Goal: Find specific fact

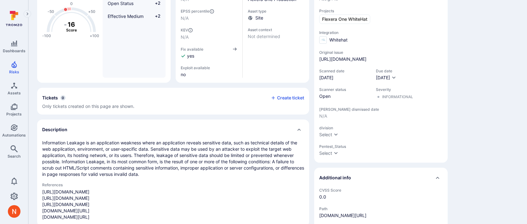
scroll to position [138, 0]
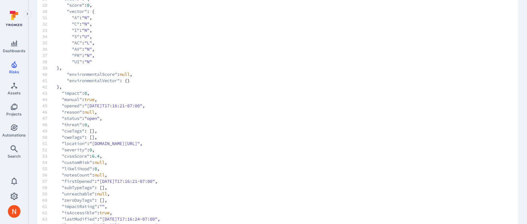
scroll to position [359, 0]
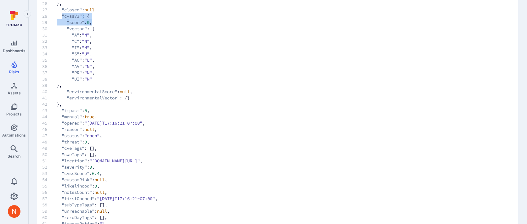
drag, startPoint x: 62, startPoint y: 27, endPoint x: 100, endPoint y: 33, distance: 38.8
click at [100, 33] on code "1 { 2 "id" : 53783300 , 3 "risk" : 1 , 4 "tags" : [], 5 "asset" : { 6 "id" : 16…" at bounding box center [271, 22] width 458 height 635
copy code ""cvssV3" : { 29 "score" : 0 ,"
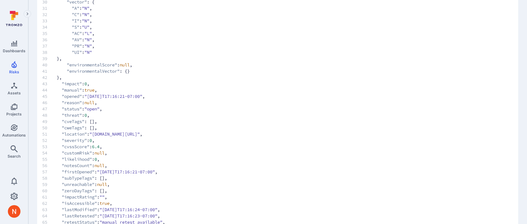
scroll to position [415, 0]
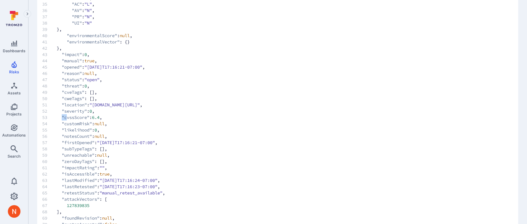
drag, startPoint x: 63, startPoint y: 131, endPoint x: 68, endPoint y: 130, distance: 5.4
click at [68, 120] on span ""cvssScore"" at bounding box center [76, 117] width 28 height 6
click at [66, 120] on span ""cvssScore"" at bounding box center [76, 117] width 28 height 6
drag, startPoint x: 63, startPoint y: 130, endPoint x: 142, endPoint y: 130, distance: 79.3
click at [142, 120] on span "53 "cvssScore" : 6.4 ," at bounding box center [271, 117] width 458 height 6
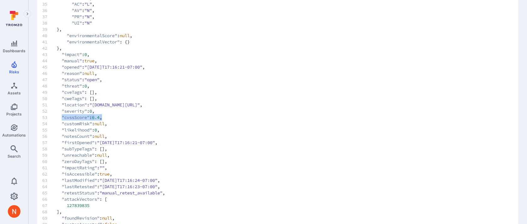
copy span ""cvssScore" : 6.4 ,"
